Goal: Use online tool/utility: Utilize a website feature to perform a specific function

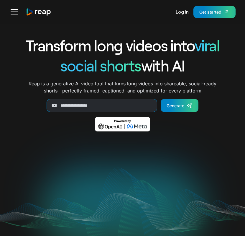
click at [211, 11] on div "Get started" at bounding box center [210, 12] width 22 height 6
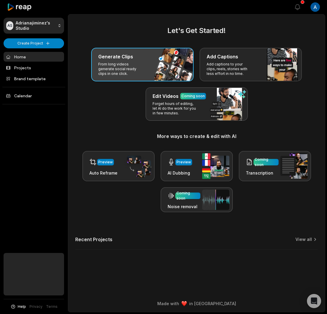
click at [163, 68] on div "Generate Clips From long videos generate social ready clips in one click." at bounding box center [142, 65] width 102 height 34
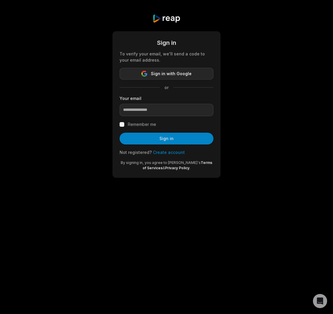
click at [171, 69] on button "Sign in with Google" at bounding box center [167, 74] width 94 height 12
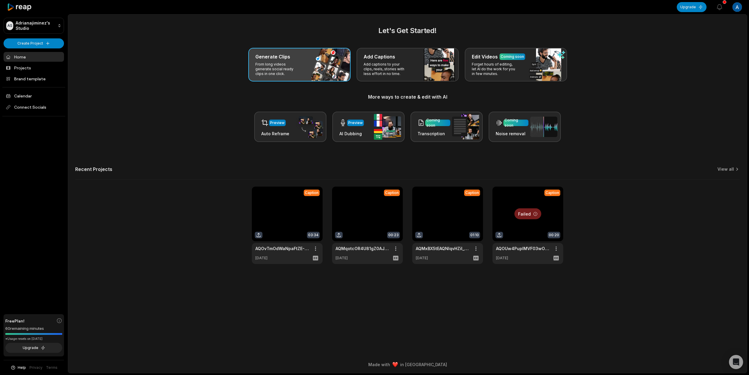
click at [320, 63] on div "Generate Clips From long videos generate social ready clips in one click." at bounding box center [299, 65] width 102 height 34
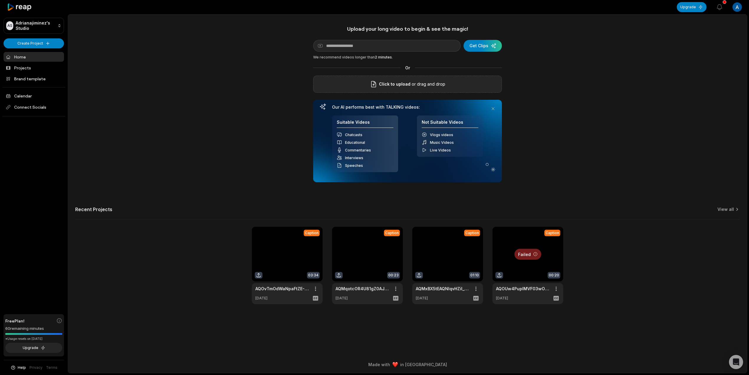
click at [333, 81] on span "Click to upload" at bounding box center [395, 84] width 32 height 7
click at [0, 0] on input "Click to upload" at bounding box center [0, 0] width 0 height 0
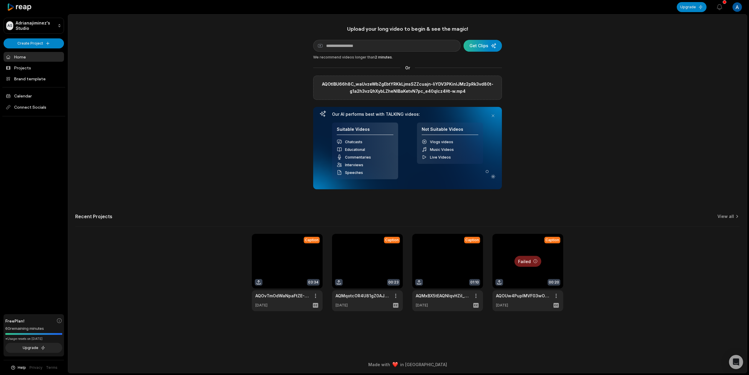
click at [333, 44] on div "submit" at bounding box center [483, 46] width 38 height 12
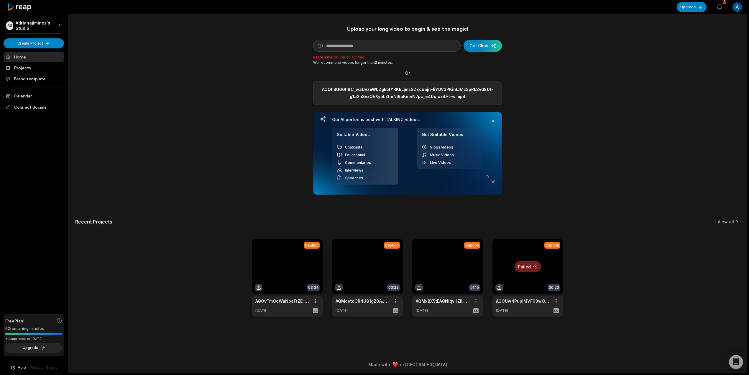
click at [333, 93] on label "AQOtlBU66h8C_waUvzeWbZgEbtYRKkLjmsSZZcuajn-liYDV3PKinlJMz2pRk3vd80t-g1a2h3vzQhX…" at bounding box center [407, 93] width 179 height 14
click at [0, 0] on input "AQOtlBU66h8C_waUvzeWbZgEbtYRKkLjmsSZZcuajn-liYDV3PKinlJMz2pRk3vd80t-g1a2h3vzQhX…" at bounding box center [0, 0] width 0 height 0
click at [333, 91] on label "AQOtlBU66h8C_waUvzeWbZgEbtYRKkLjmsSZZcuajn-liYDV3PKinlJMz2pRk3vd80t-g1a2h3vzQhX…" at bounding box center [407, 93] width 179 height 14
click at [0, 0] on input "AQOtlBU66h8C_waUvzeWbZgEbtYRKkLjmsSZZcuajn-liYDV3PKinlJMz2pRk3vd80t-g1a2h3vzQhX…" at bounding box center [0, 0] width 0 height 0
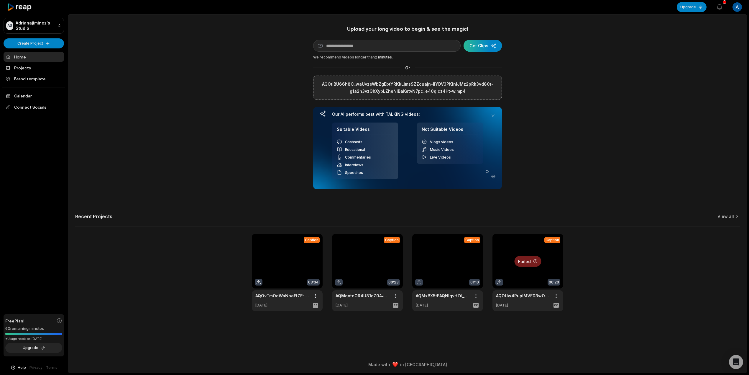
click at [333, 47] on div "submit" at bounding box center [483, 46] width 38 height 12
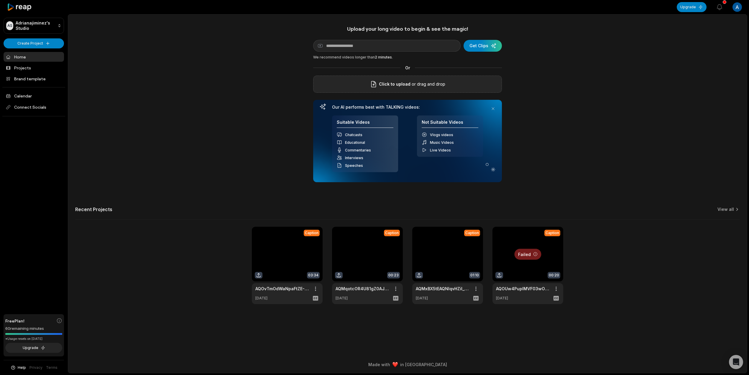
click at [390, 81] on span "Click to upload" at bounding box center [395, 84] width 32 height 7
click at [0, 0] on input "Click to upload" at bounding box center [0, 0] width 0 height 0
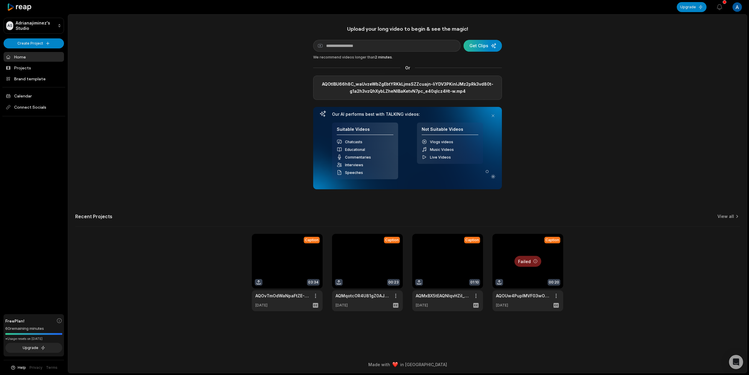
click at [490, 45] on div "submit" at bounding box center [483, 46] width 38 height 12
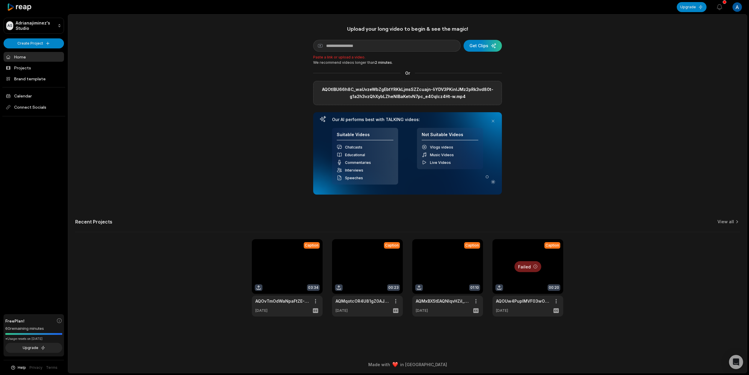
click at [475, 84] on div "AQOtlBU66h8C_waUvzeWbZgEbtYRKkLjmsSZZcuajn-liYDV3PKinlJMz2pRk3vd80t-g1a2h3vzQhX…" at bounding box center [407, 93] width 189 height 24
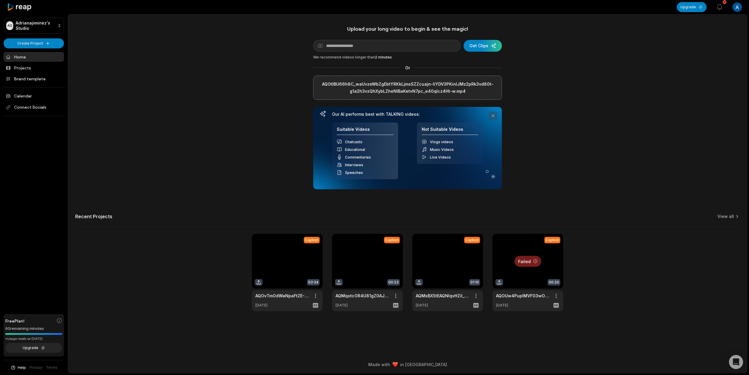
click at [494, 116] on button at bounding box center [493, 116] width 8 height 8
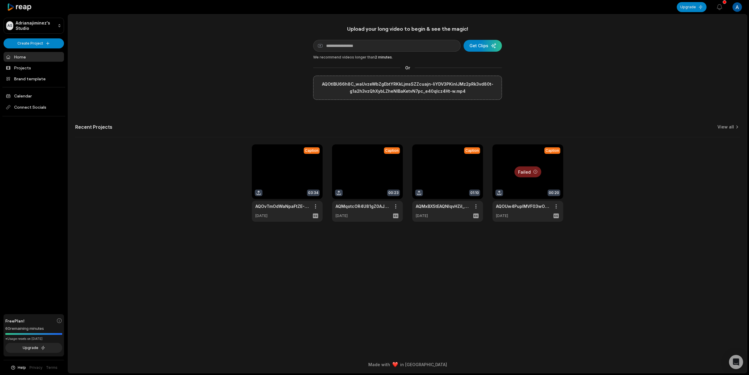
click at [433, 89] on label "AQOtlBU66h8C_waUvzeWbZgEbtYRKkLjmsSZZcuajn-liYDV3PKinlJMz2pRk3vd80t-g1a2h3vzQhX…" at bounding box center [407, 88] width 179 height 14
click at [0, 0] on input "AQOtlBU66h8C_waUvzeWbZgEbtYRKkLjmsSZZcuajn-liYDV3PKinlJMz2pRk3vd80t-g1a2h3vzQhX…" at bounding box center [0, 0] width 0 height 0
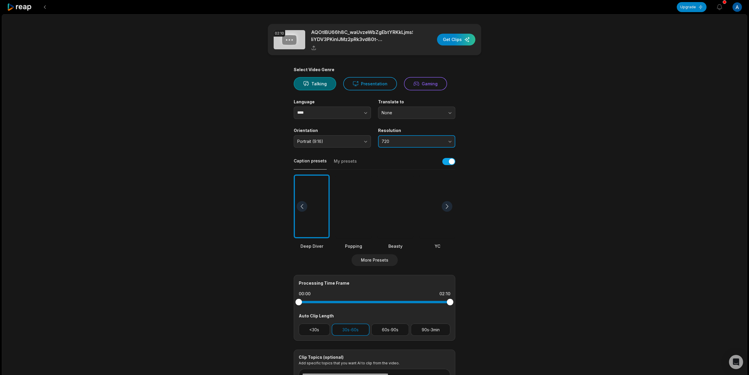
click at [420, 139] on span "720" at bounding box center [413, 141] width 62 height 5
click at [420, 141] on span "720" at bounding box center [413, 141] width 62 height 5
click at [364, 204] on div at bounding box center [354, 206] width 36 height 64
click at [348, 329] on button "30s-60s" at bounding box center [351, 329] width 38 height 12
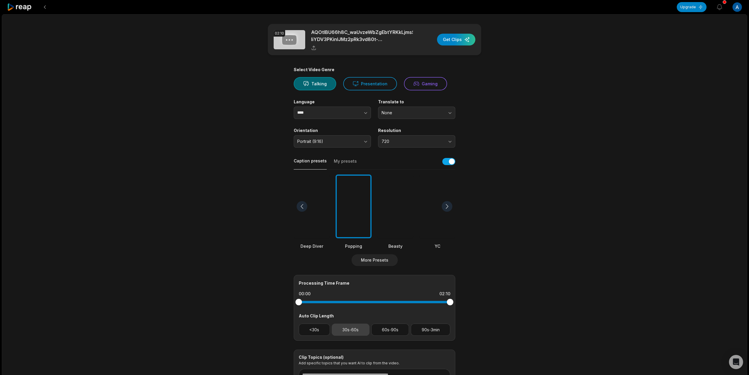
click at [348, 328] on button "30s-60s" at bounding box center [351, 329] width 38 height 12
click at [332, 114] on input "****" at bounding box center [332, 113] width 77 height 12
click at [363, 109] on button "button" at bounding box center [355, 113] width 34 height 12
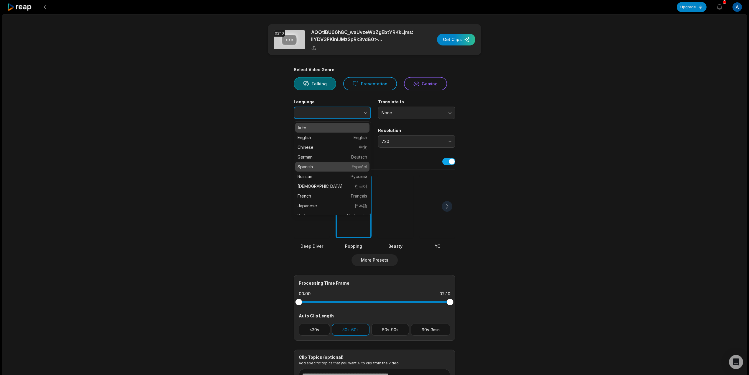
type input "*******"
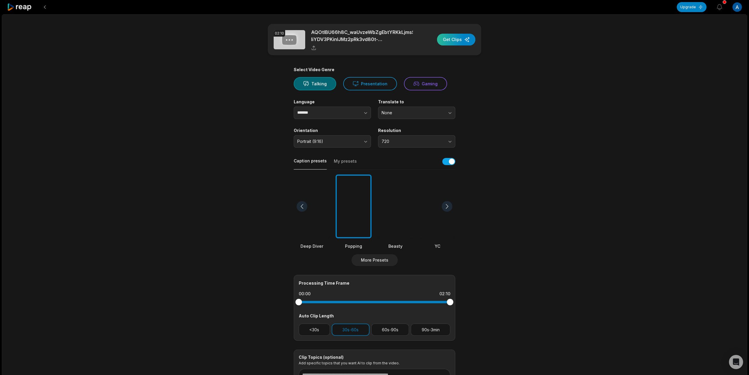
click at [461, 42] on div "button" at bounding box center [456, 40] width 38 height 12
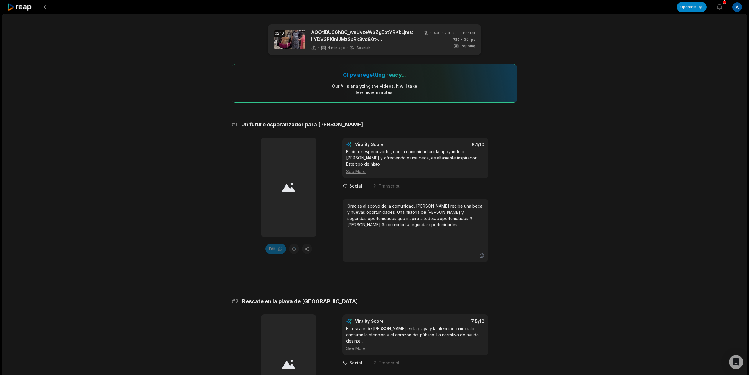
click at [291, 209] on div at bounding box center [289, 187] width 56 height 99
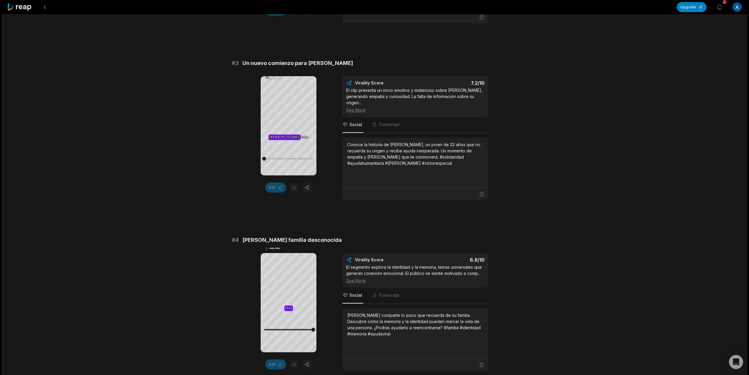
scroll to position [433, 0]
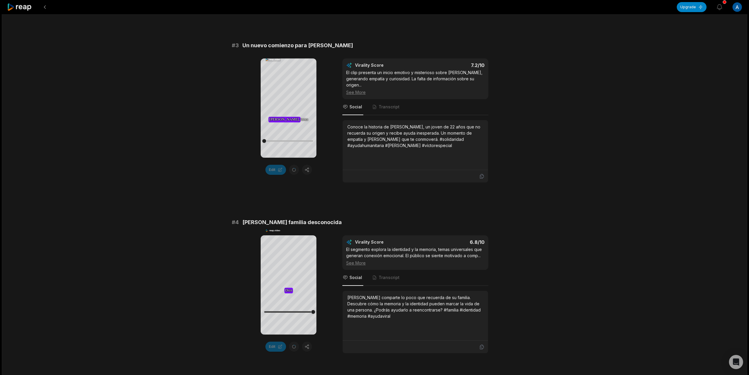
click at [293, 165] on div "Edit" at bounding box center [289, 170] width 56 height 10
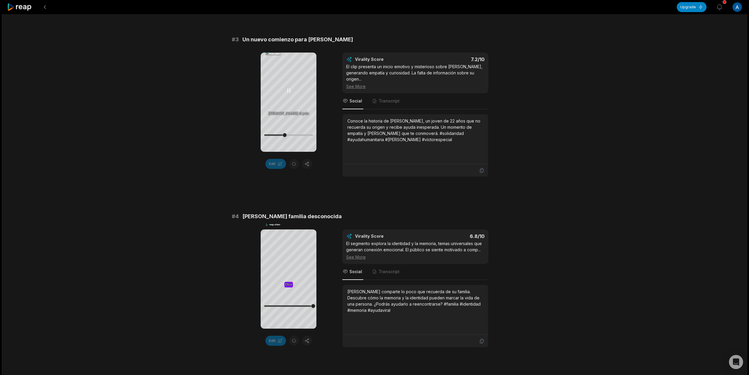
click at [289, 93] on icon at bounding box center [288, 90] width 7 height 7
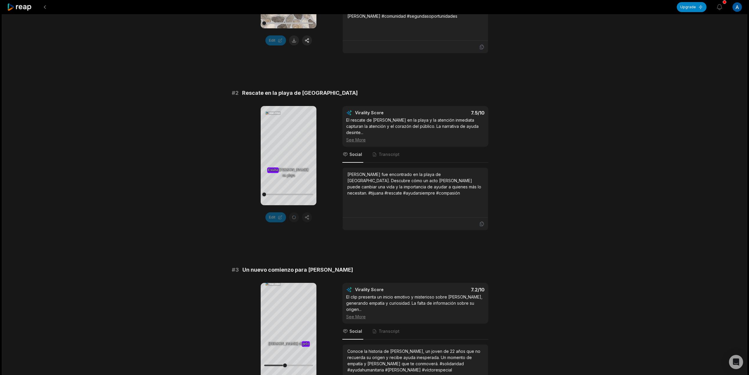
scroll to position [202, 0]
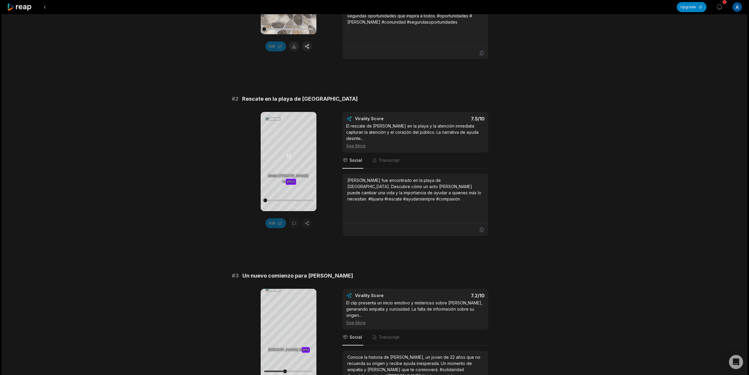
click at [289, 153] on icon at bounding box center [288, 155] width 7 height 7
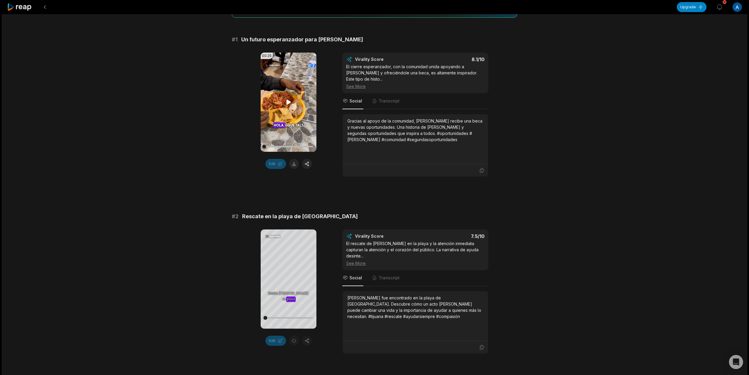
scroll to position [84, 0]
click at [283, 98] on video "Your browser does not support mp4 format." at bounding box center [289, 102] width 56 height 99
click at [294, 162] on button at bounding box center [294, 164] width 10 height 10
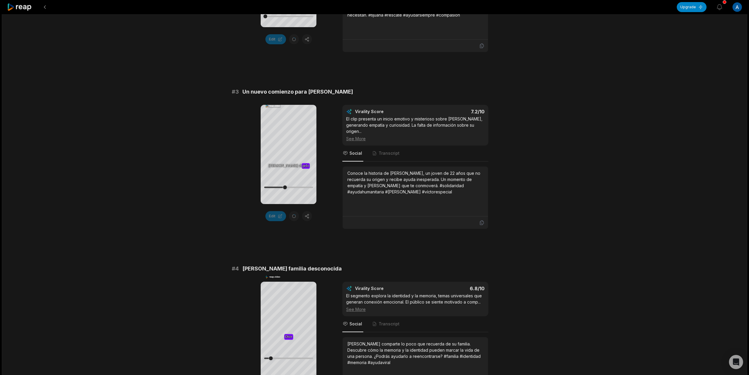
scroll to position [393, 0]
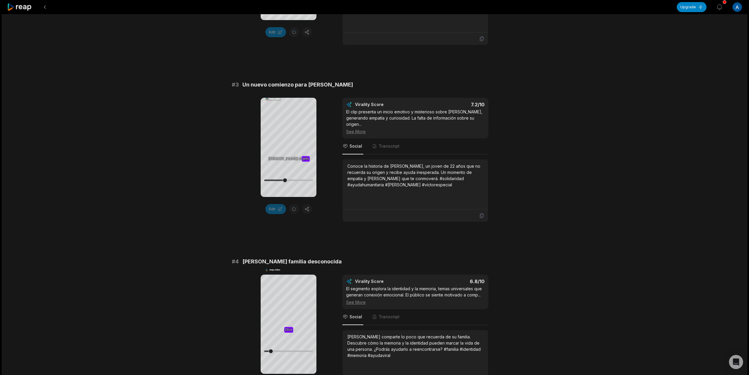
click at [293, 204] on div "Edit" at bounding box center [289, 209] width 56 height 10
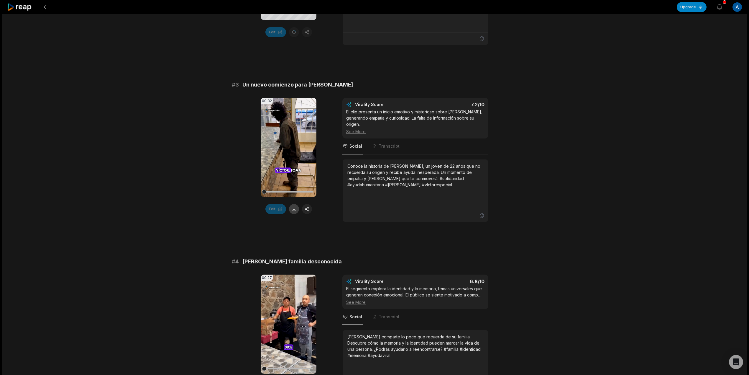
click at [294, 204] on button at bounding box center [294, 209] width 10 height 10
